Goal: Task Accomplishment & Management: Use online tool/utility

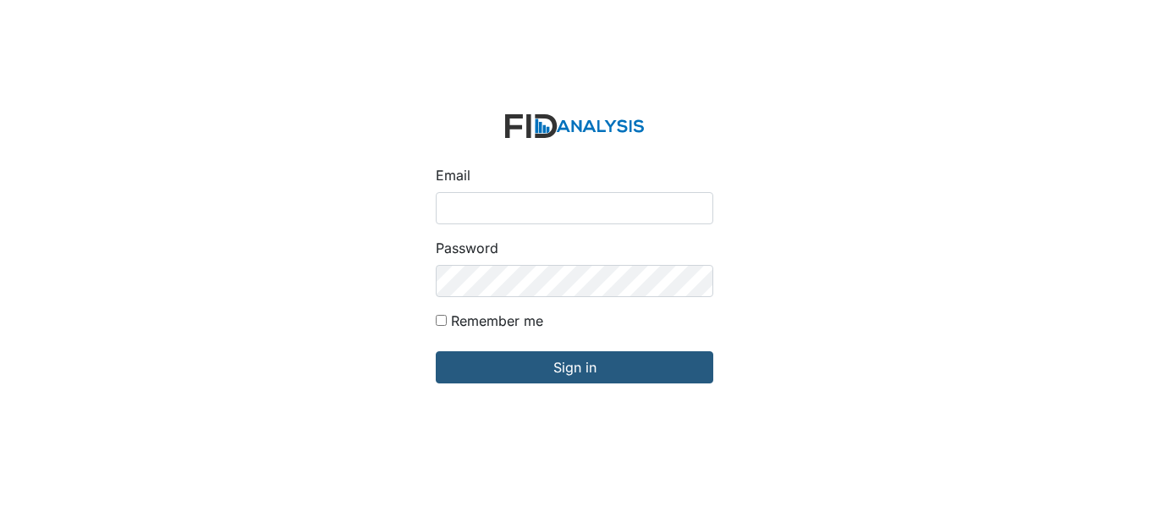
click at [495, 204] on input "Email" at bounding box center [574, 208] width 277 height 32
type input "[EMAIL_ADDRESS][DOMAIN_NAME]"
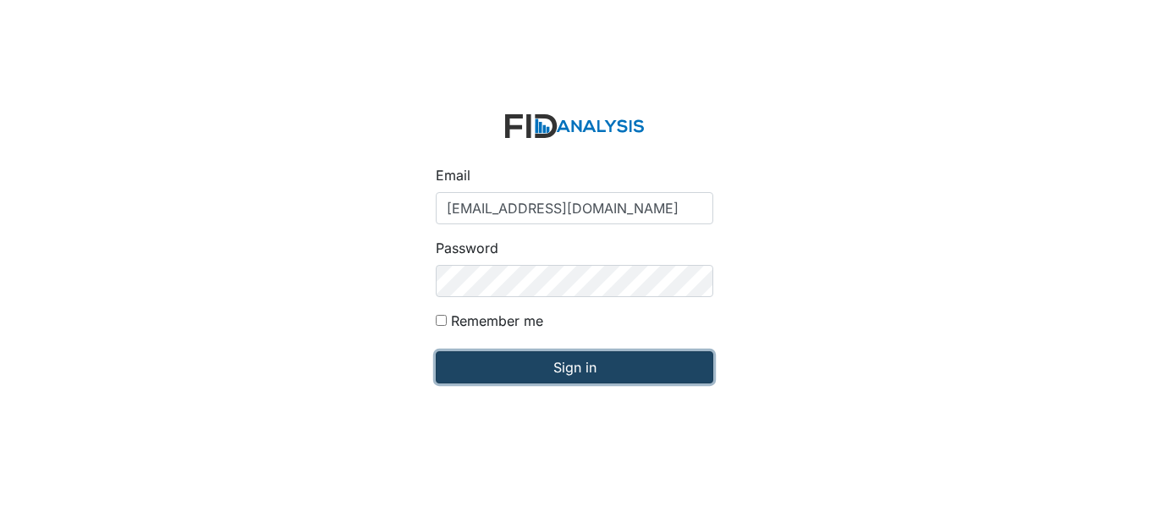
click at [590, 366] on input "Sign in" at bounding box center [574, 367] width 277 height 32
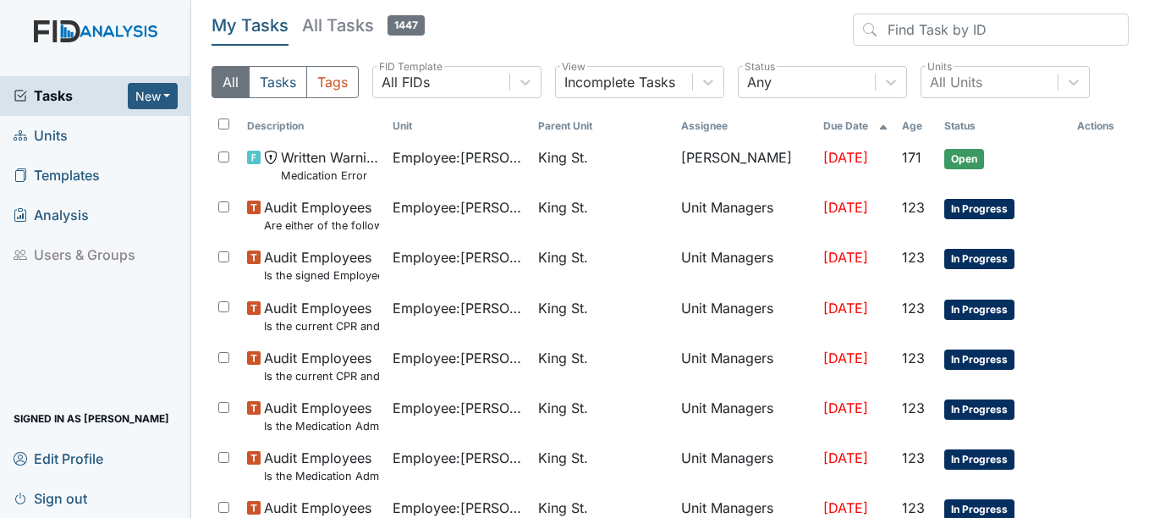
click at [53, 131] on span "Units" at bounding box center [41, 136] width 54 height 26
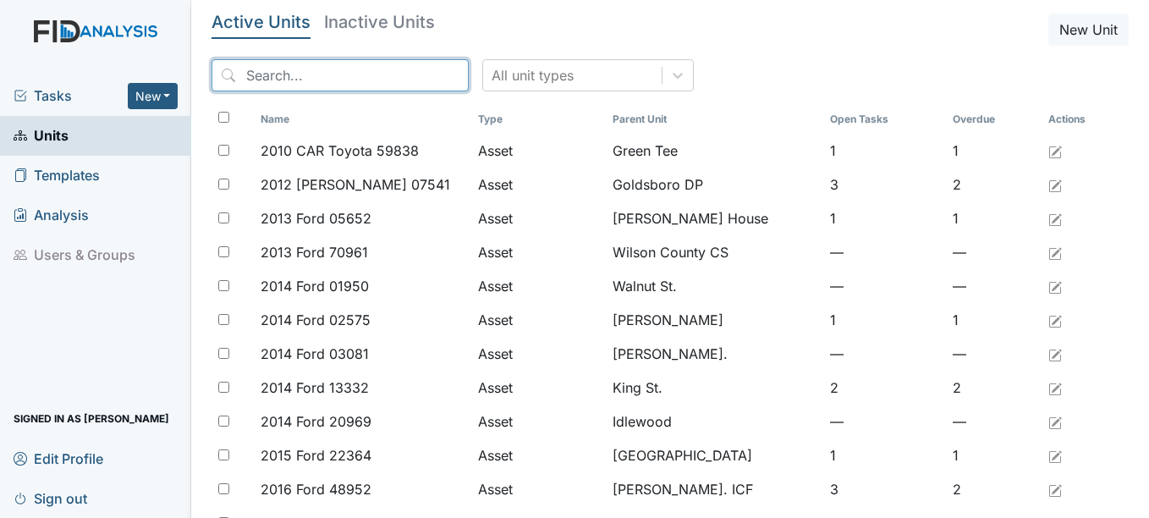
click at [312, 76] on input "search" at bounding box center [339, 75] width 257 height 32
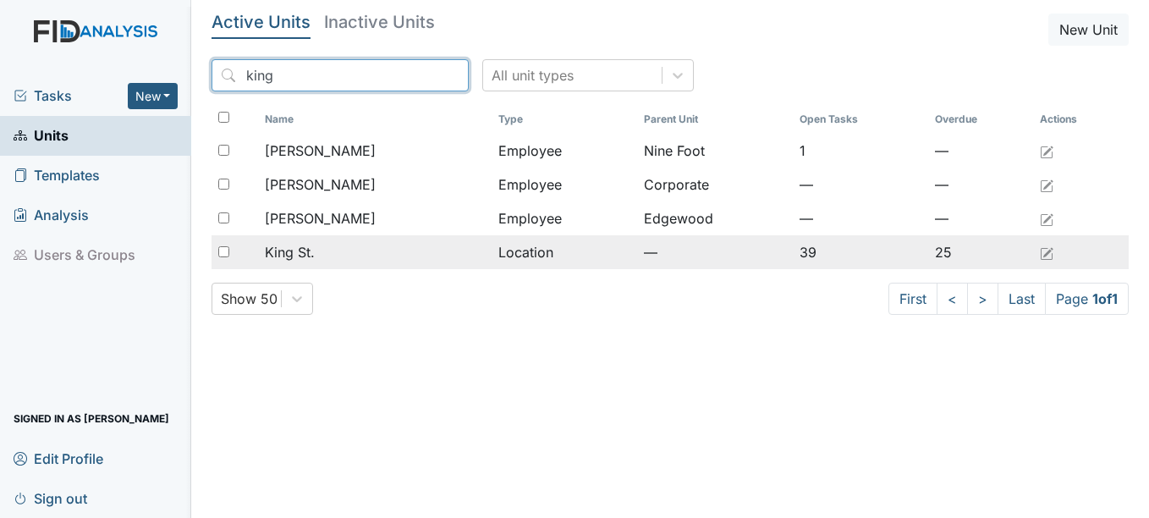
type input "king"
click at [300, 253] on span "King St." at bounding box center [290, 252] width 50 height 20
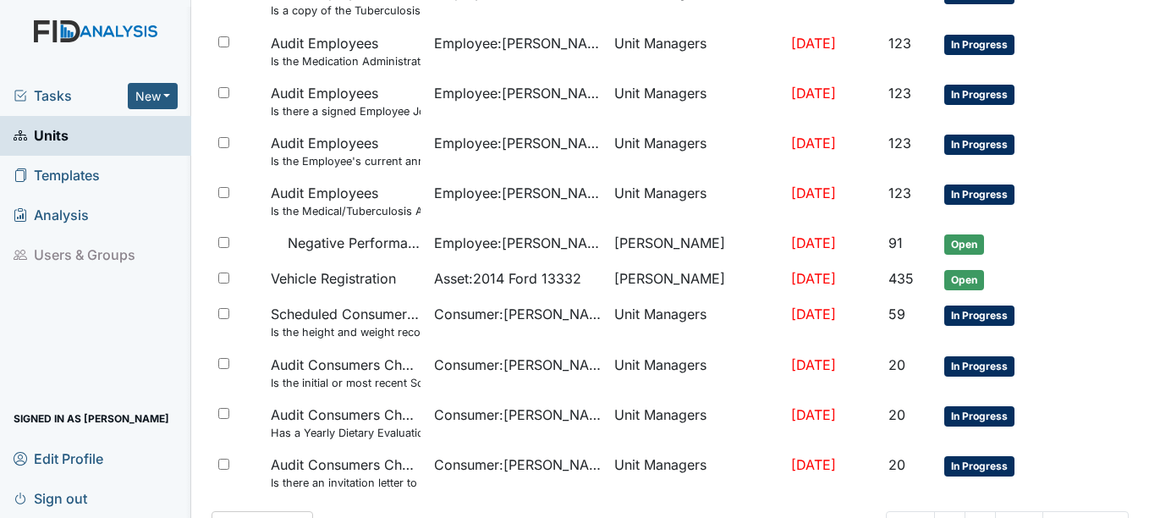
scroll to position [1250, 0]
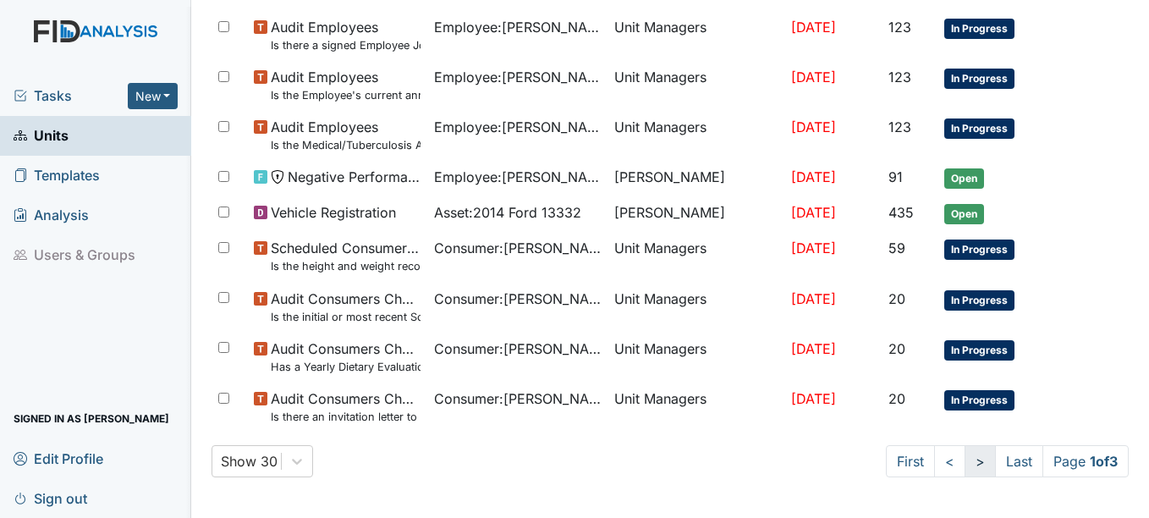
click at [964, 458] on link ">" at bounding box center [979, 461] width 31 height 32
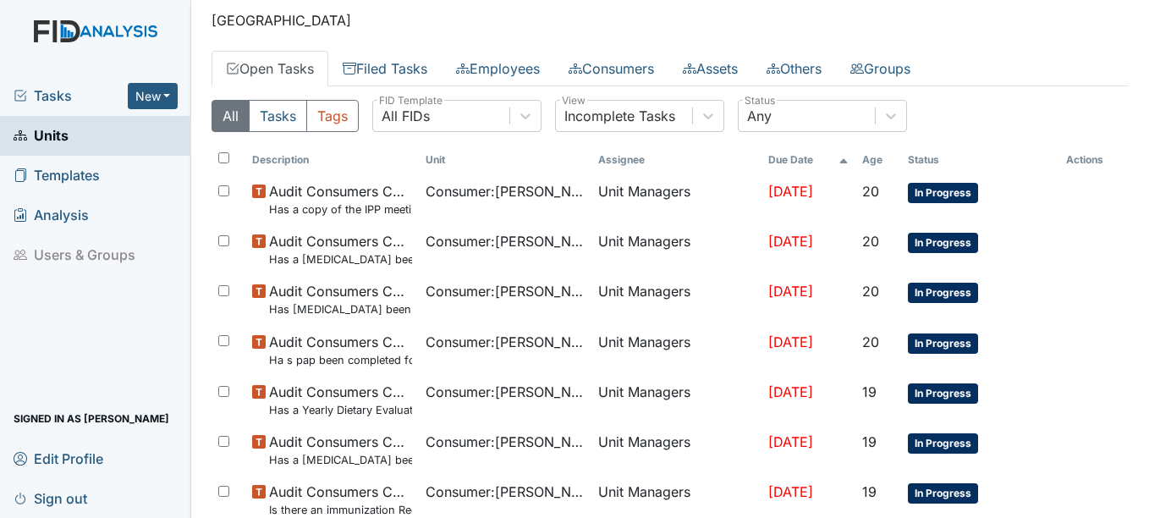
scroll to position [0, 0]
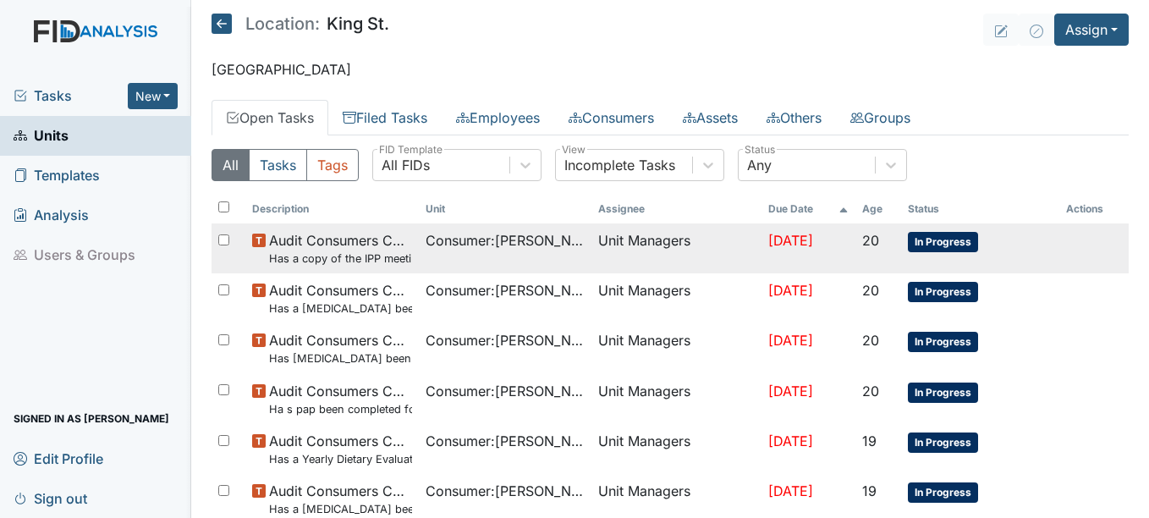
click at [936, 241] on span "In Progress" at bounding box center [943, 242] width 70 height 20
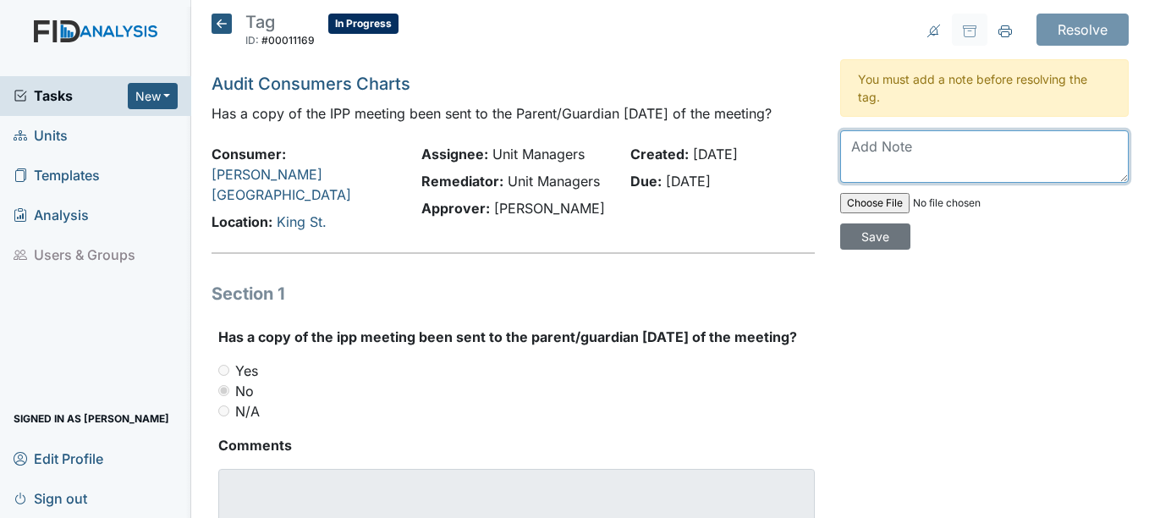
click at [885, 145] on textarea at bounding box center [984, 156] width 288 height 52
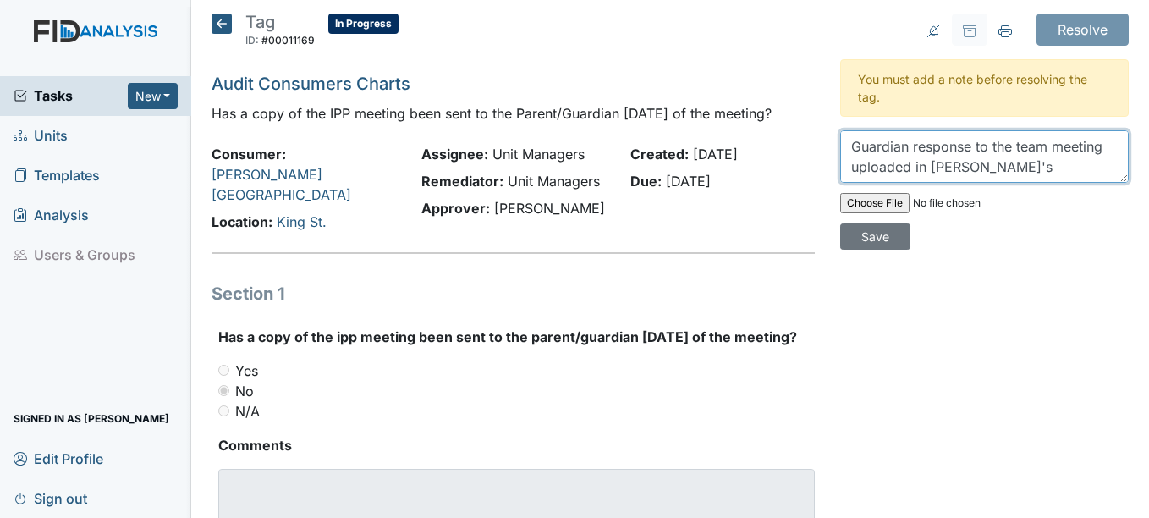
click at [1028, 168] on textarea "Guardian response to the team meeting uploaded in Sheletta's assesment page." at bounding box center [984, 156] width 288 height 52
type textarea "Guardian response to the team meeting uploaded in Sheletta's assessment page."
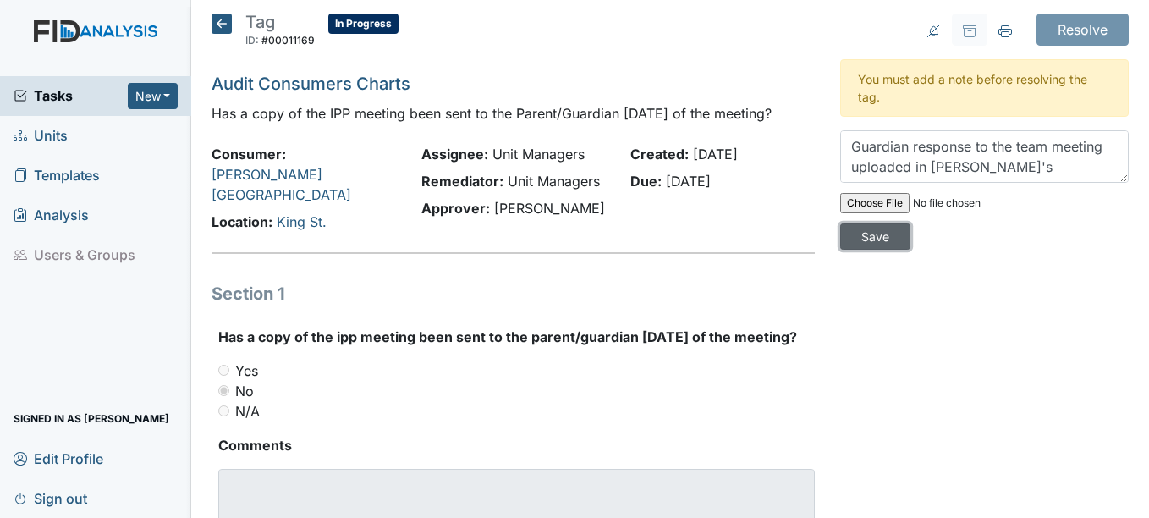
click at [883, 238] on input "Save" at bounding box center [875, 236] width 70 height 26
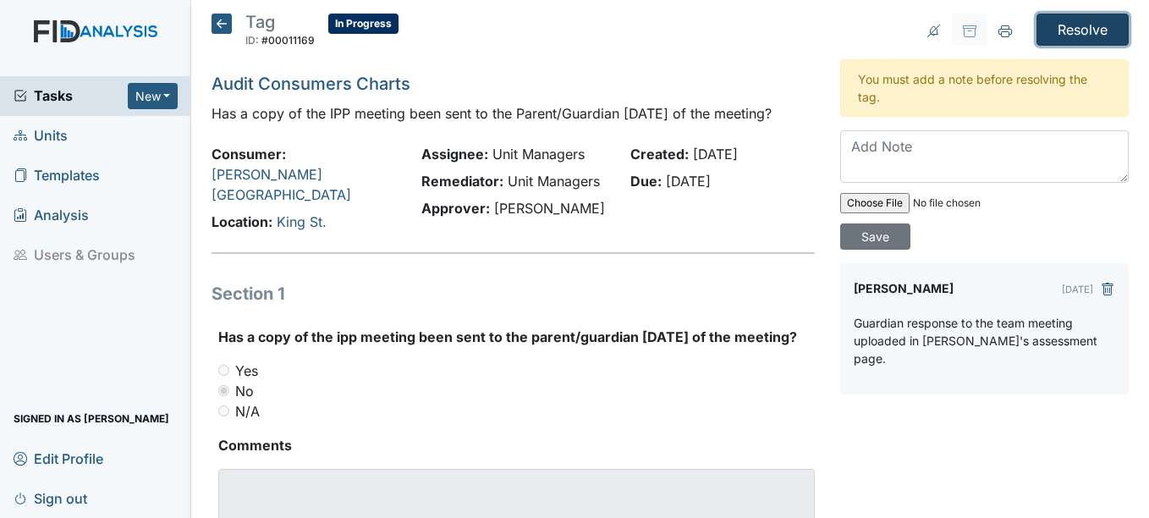
click at [1069, 26] on input "Resolve" at bounding box center [1082, 30] width 92 height 32
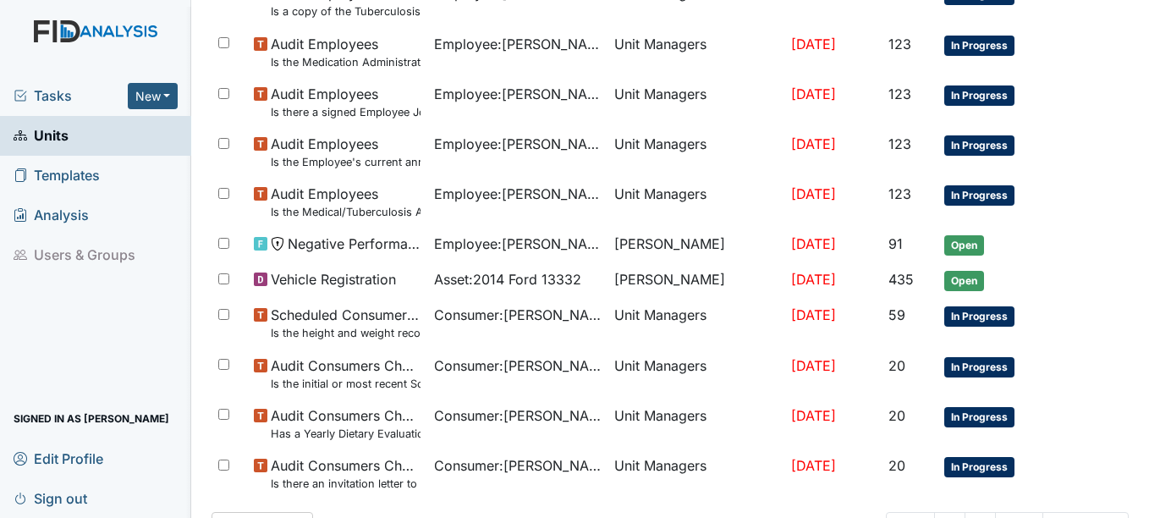
scroll to position [1269, 0]
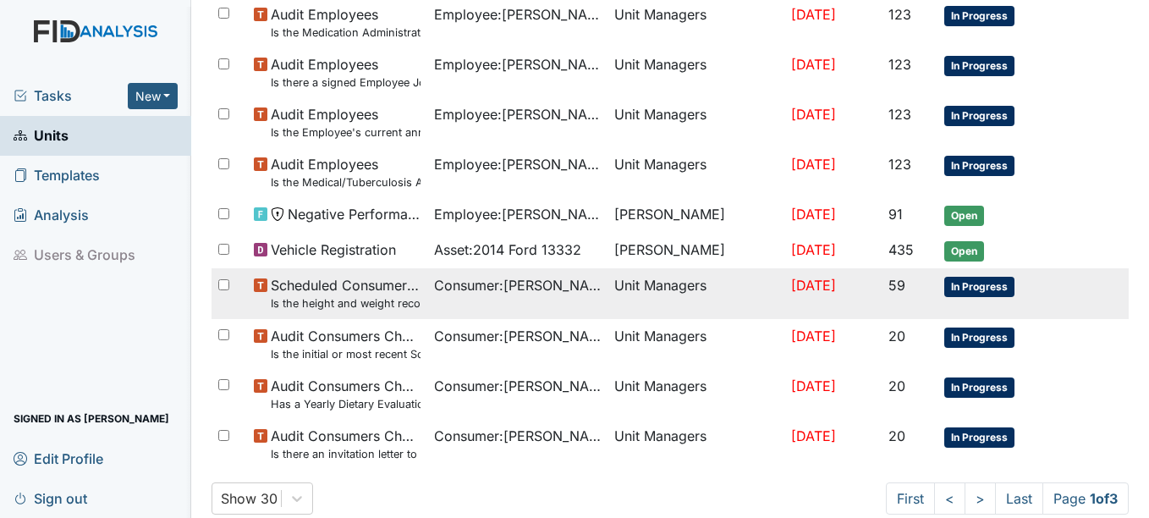
click at [978, 283] on span "In Progress" at bounding box center [979, 287] width 70 height 20
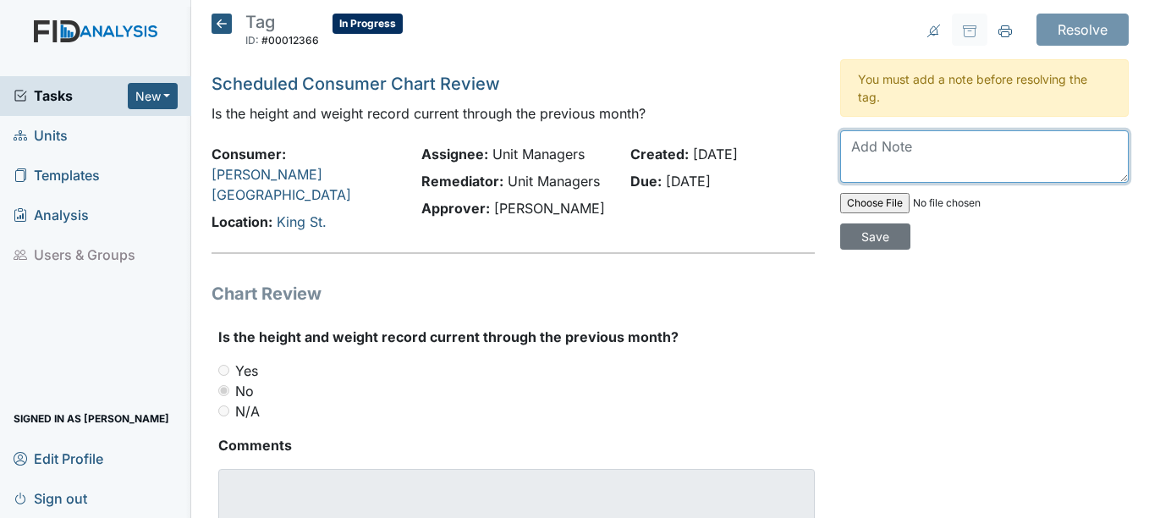
click at [866, 145] on textarea at bounding box center [984, 156] width 288 height 52
click at [982, 148] on textarea "ALL staff will be inserviced" at bounding box center [984, 156] width 288 height 52
click at [865, 168] on textarea "ALL staff will be in serviced on being consistant" at bounding box center [984, 156] width 288 height 52
click at [937, 166] on textarea "ALL staff will be in serviced on being consistent" at bounding box center [984, 156] width 288 height 52
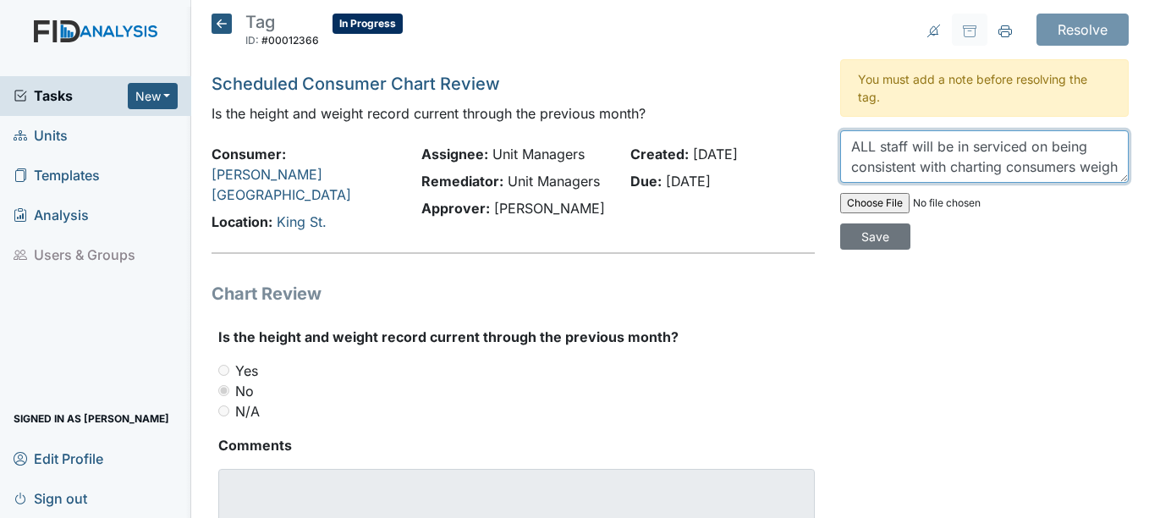
scroll to position [14, 0]
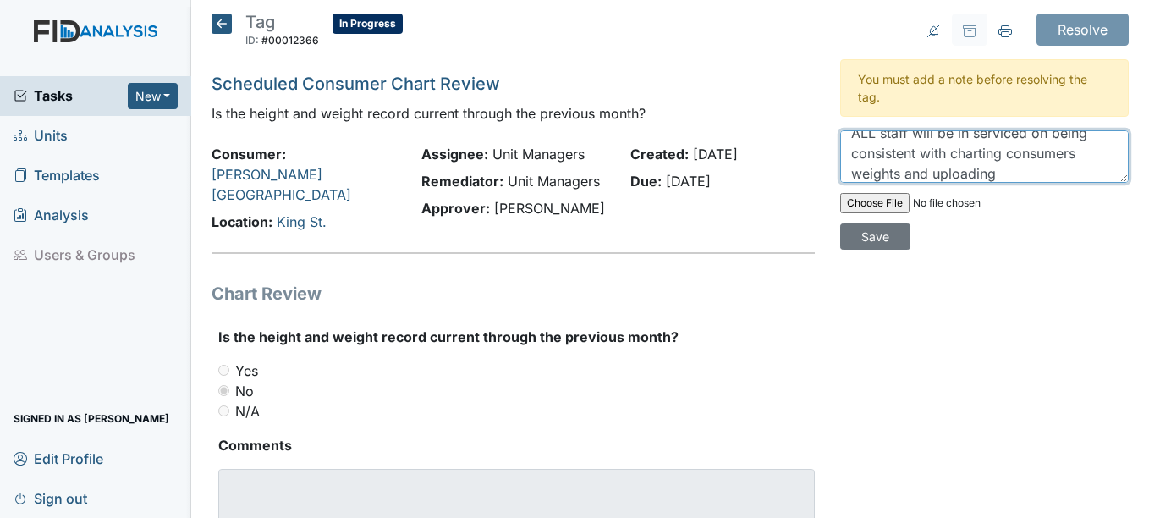
click at [937, 166] on textarea "ALL staff will be in serviced on being consistent with charting consumers weigh…" at bounding box center [984, 156] width 288 height 52
click at [1040, 176] on textarea "ALL staff will be in serviced on being consistent with charting consumers weigh…" at bounding box center [984, 156] width 288 height 52
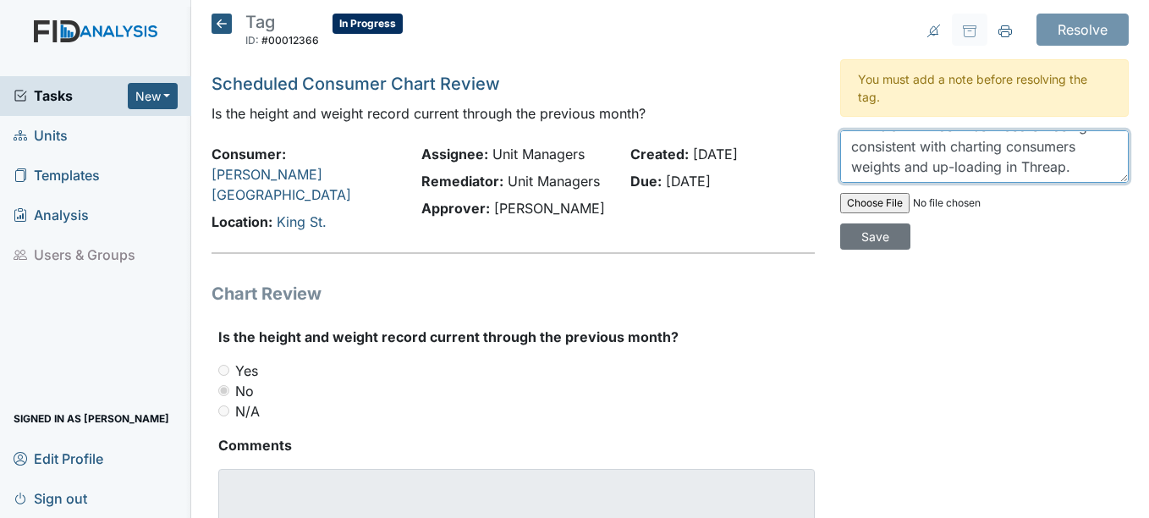
type textarea "ALL staff will be in serviced on being consistent with charting consumers weigh…"
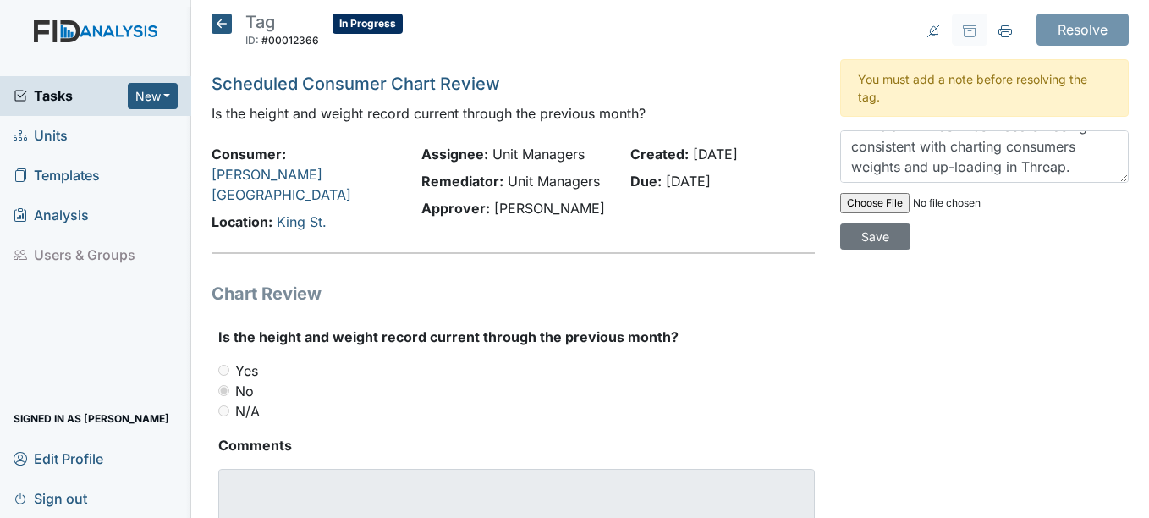
drag, startPoint x: 1040, startPoint y: 176, endPoint x: 774, endPoint y: 92, distance: 278.5
click at [774, 92] on h5 "Scheduled Consumer Chart Review" at bounding box center [512, 83] width 602 height 25
click at [868, 236] on input "Save" at bounding box center [875, 236] width 70 height 26
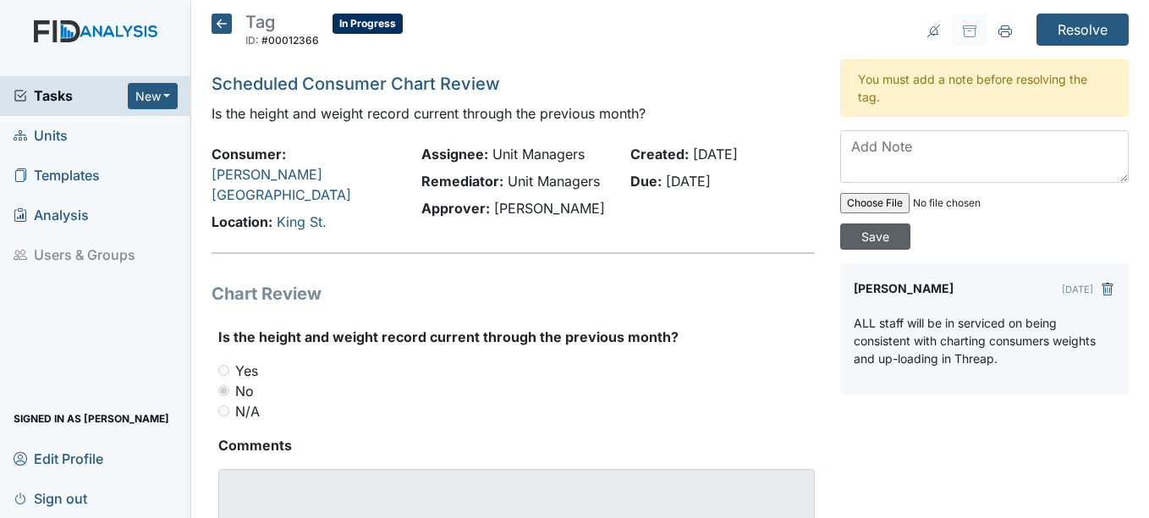
scroll to position [0, 0]
click at [1075, 30] on input "Resolve" at bounding box center [1082, 30] width 92 height 32
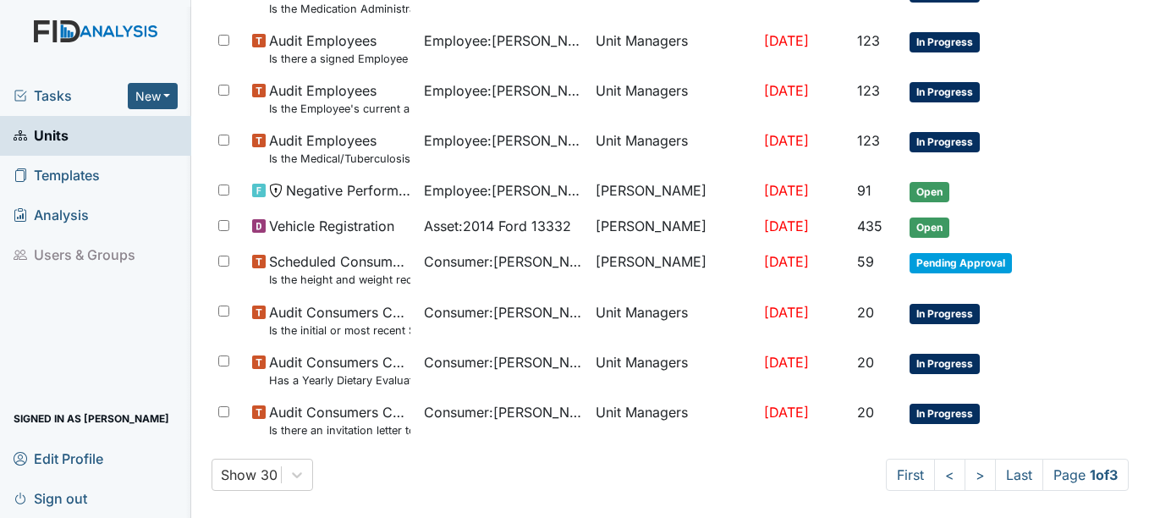
scroll to position [1306, 0]
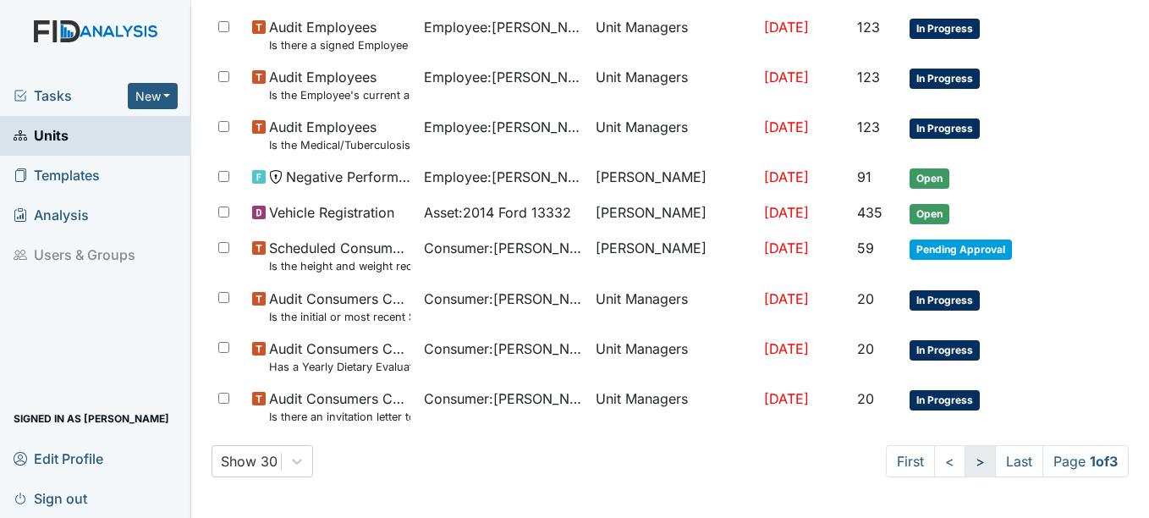
click at [964, 458] on link ">" at bounding box center [979, 461] width 31 height 32
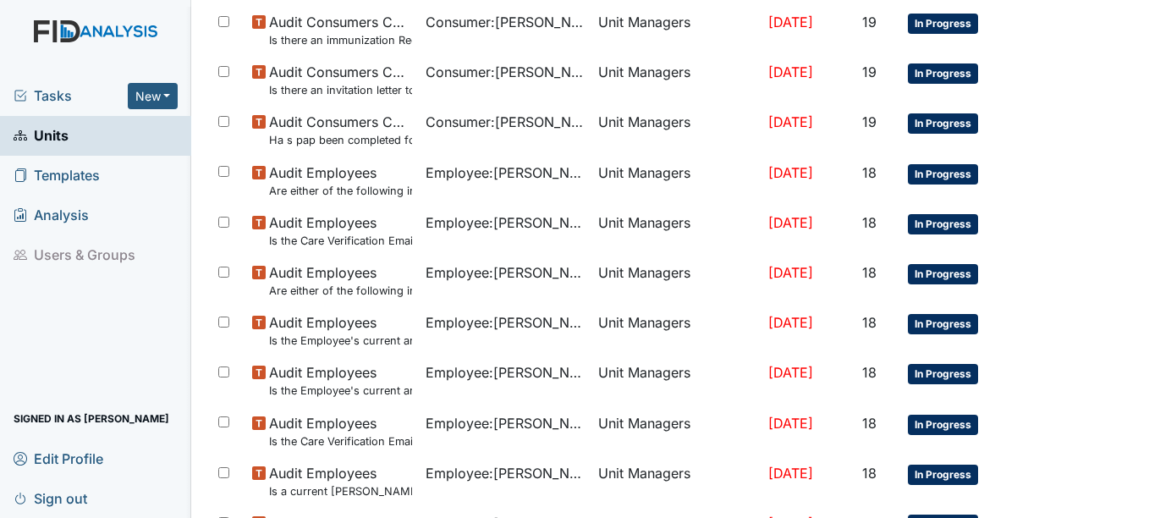
scroll to position [813, 0]
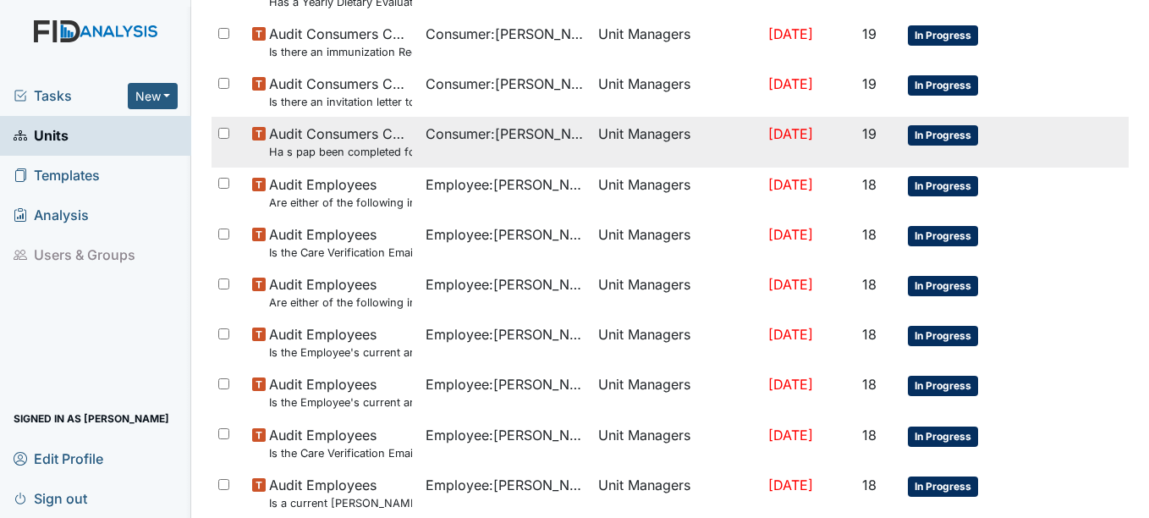
click at [933, 139] on span "In Progress" at bounding box center [943, 135] width 70 height 20
